Goal: Navigation & Orientation: Find specific page/section

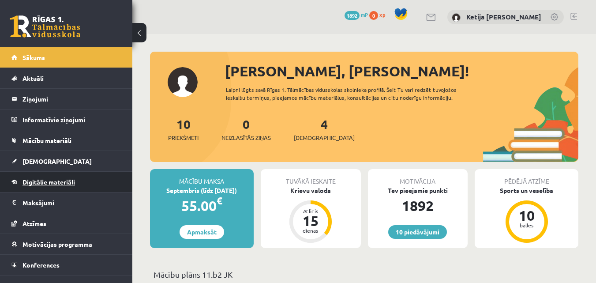
click at [73, 175] on link "Digitālie materiāli" at bounding box center [66, 182] width 110 height 20
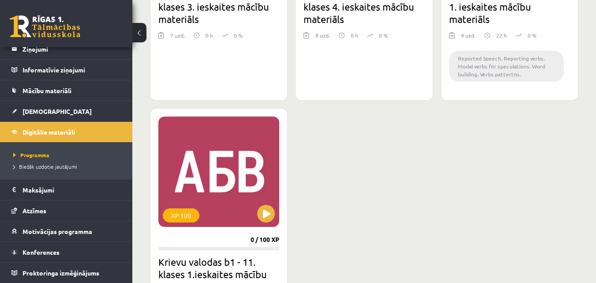
scroll to position [989, 0]
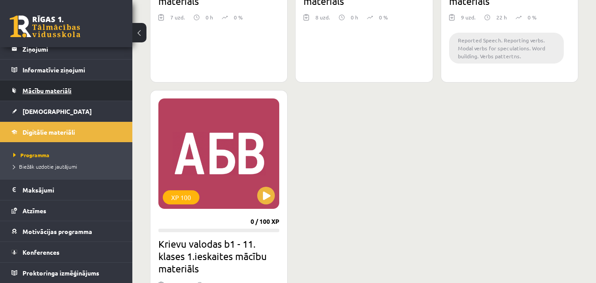
click at [41, 82] on link "Mācību materiāli" at bounding box center [66, 90] width 110 height 20
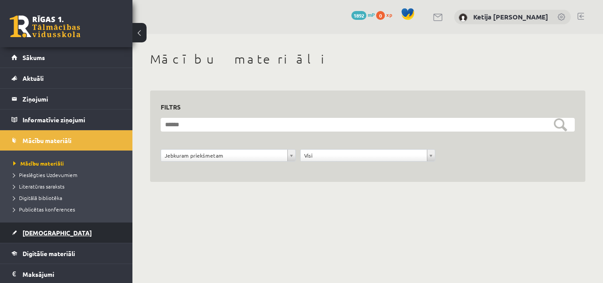
click at [83, 230] on link "[DEMOGRAPHIC_DATA]" at bounding box center [66, 232] width 110 height 20
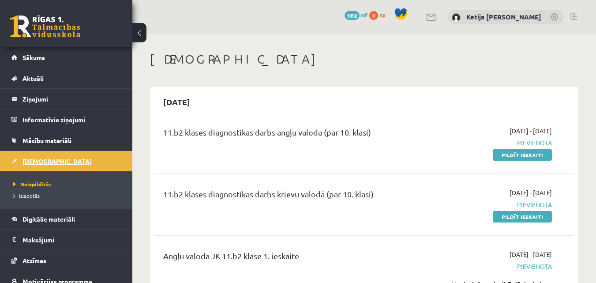
scroll to position [50, 0]
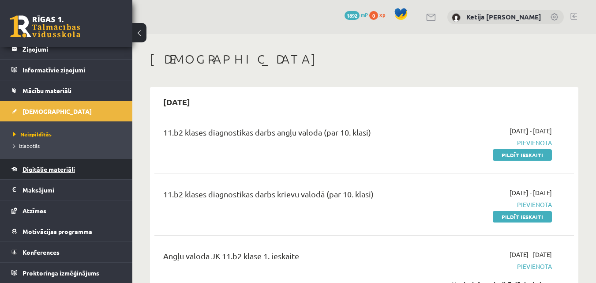
click at [12, 166] on link "Digitālie materiāli" at bounding box center [66, 169] width 110 height 20
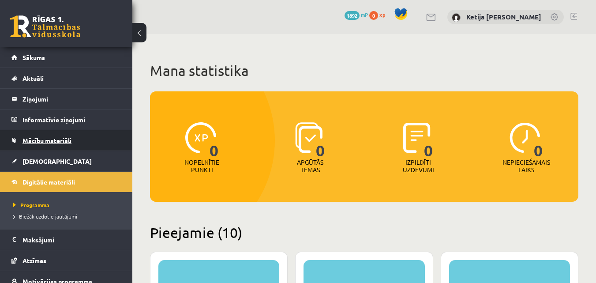
click at [26, 145] on link "Mācību materiāli" at bounding box center [66, 140] width 110 height 20
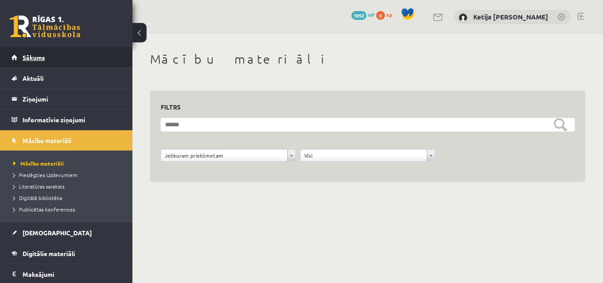
click at [62, 57] on link "Sākums" at bounding box center [66, 57] width 110 height 20
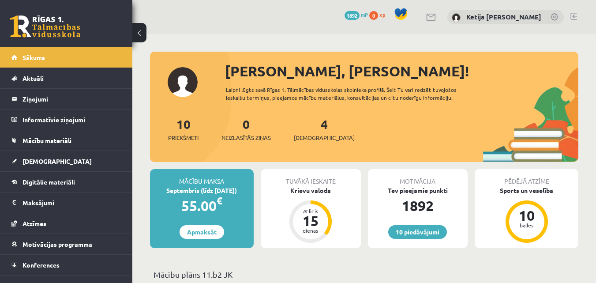
click at [577, 15] on link at bounding box center [574, 16] width 7 height 7
